Goal: Navigation & Orientation: Go to known website

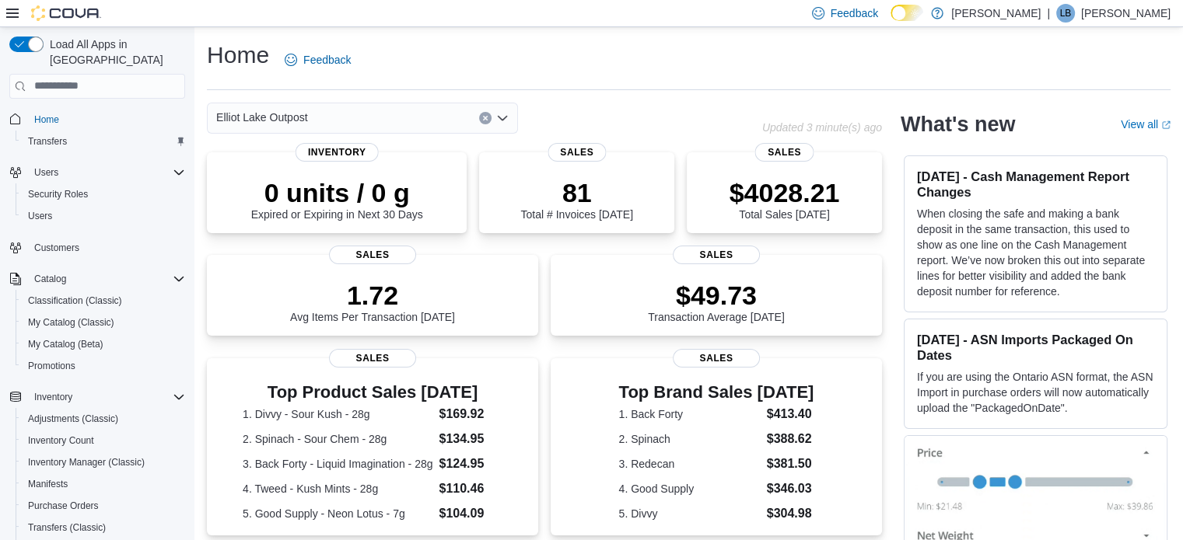
click at [712, 56] on div "Home Feedback" at bounding box center [688, 60] width 963 height 40
